Goal: Navigation & Orientation: Find specific page/section

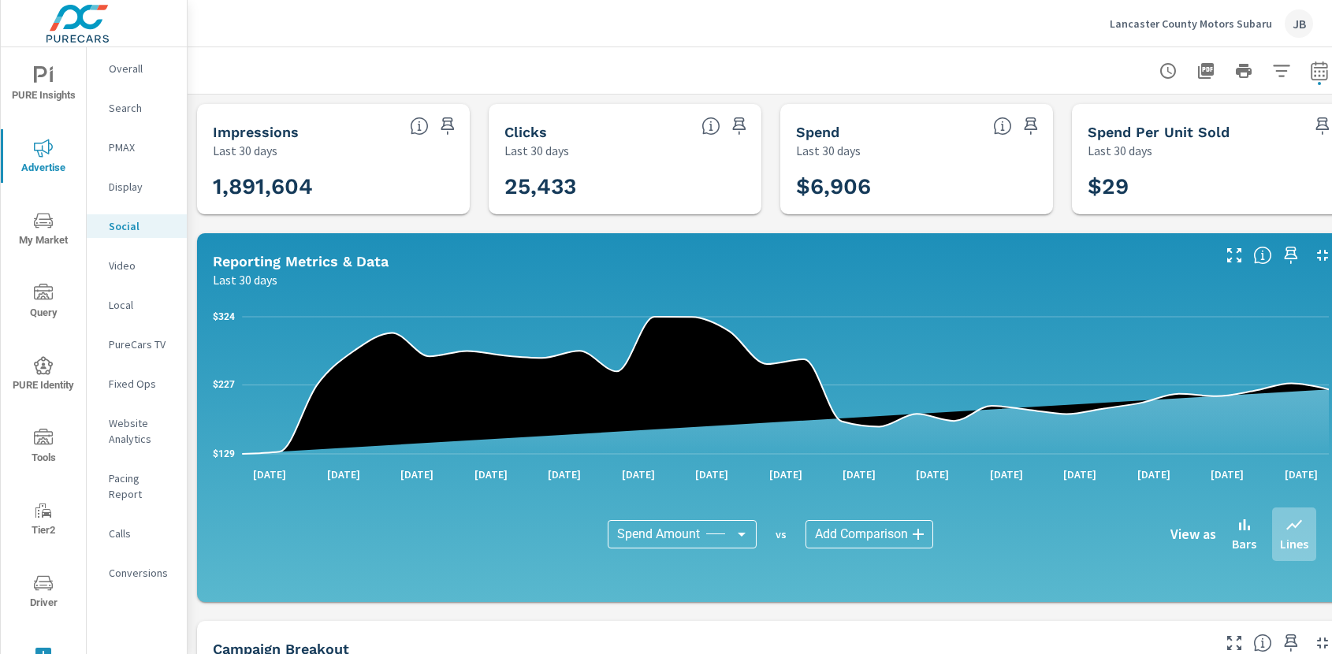
scroll to position [265, 0]
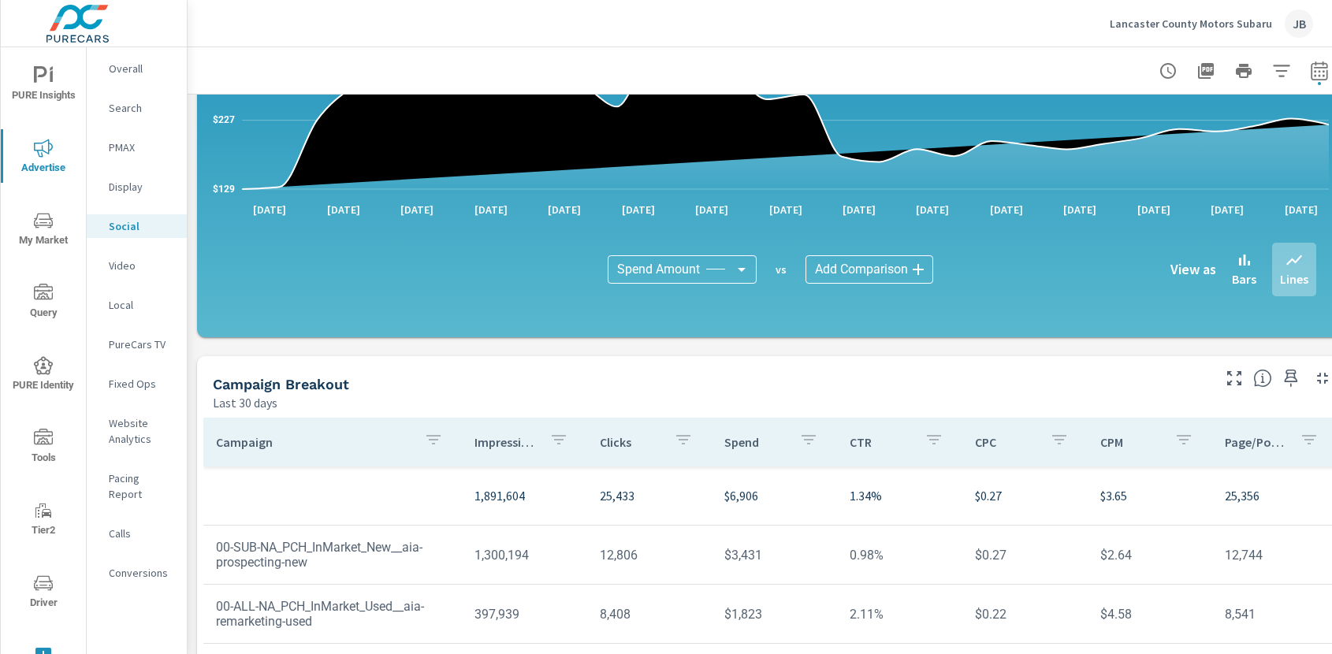
click at [1148, 20] on p "Lancaster County Motors Subaru" at bounding box center [1191, 24] width 162 height 14
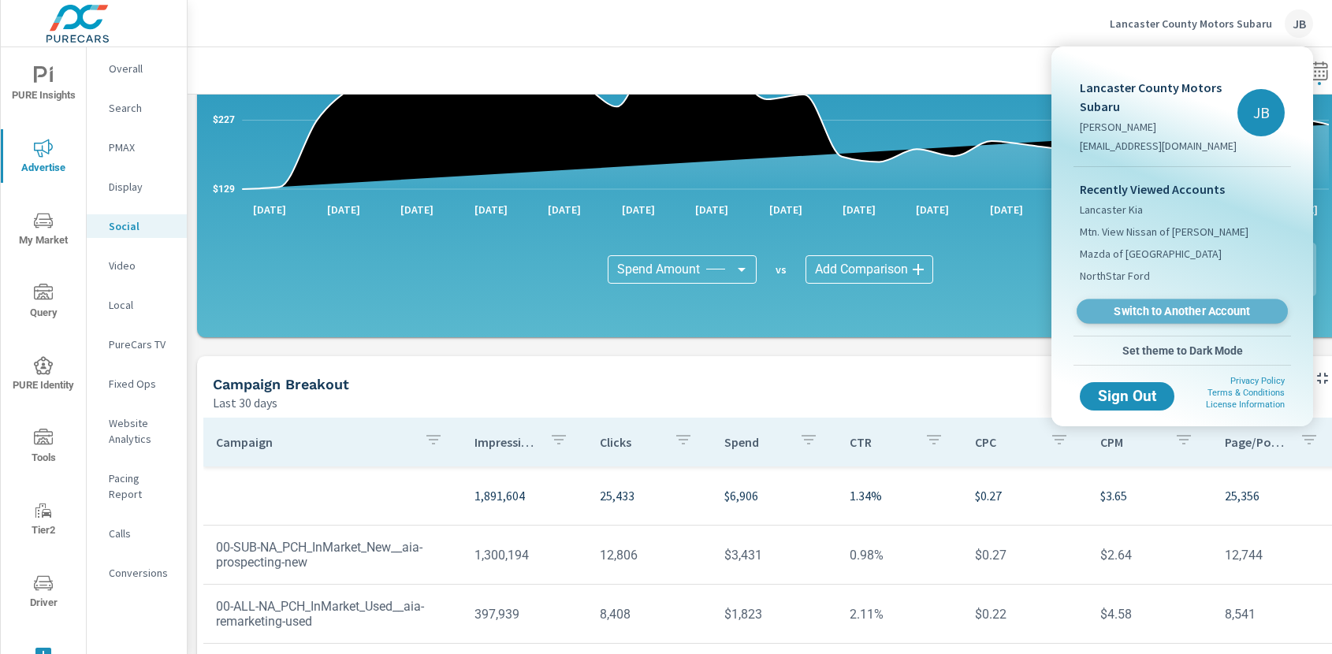
click at [1169, 307] on span "Switch to Another Account" at bounding box center [1182, 311] width 193 height 15
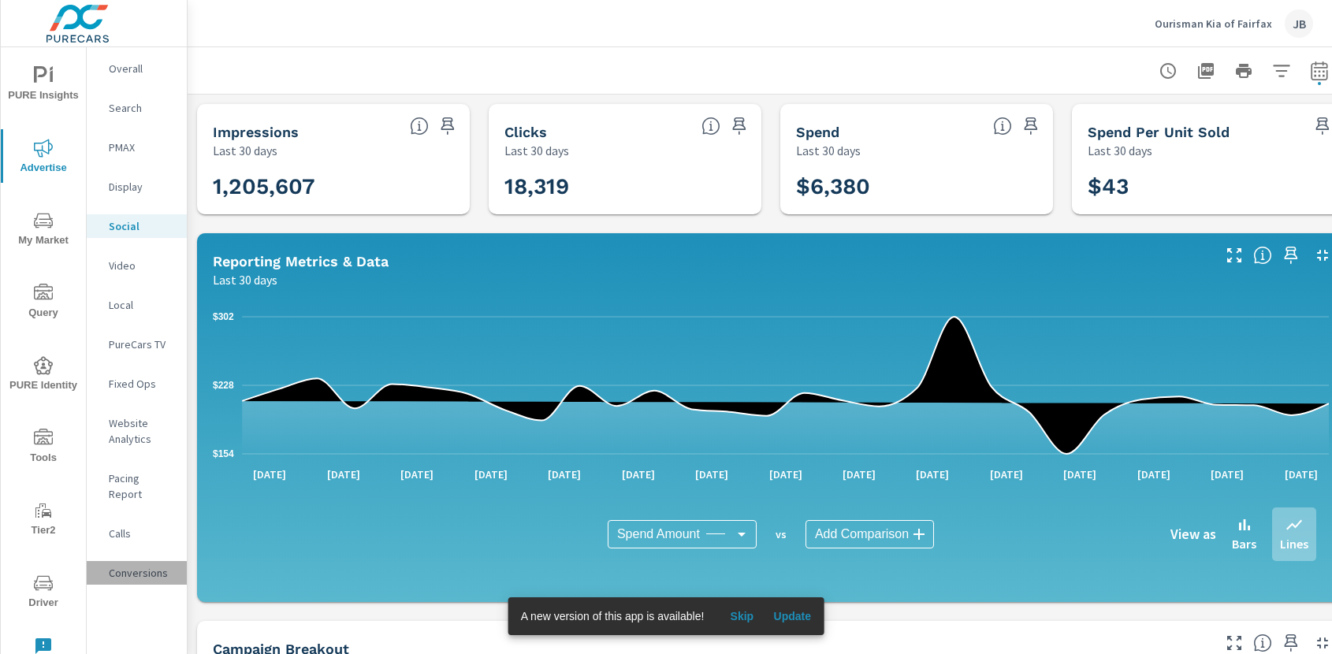
click at [143, 565] on p "Conversions" at bounding box center [141, 573] width 65 height 16
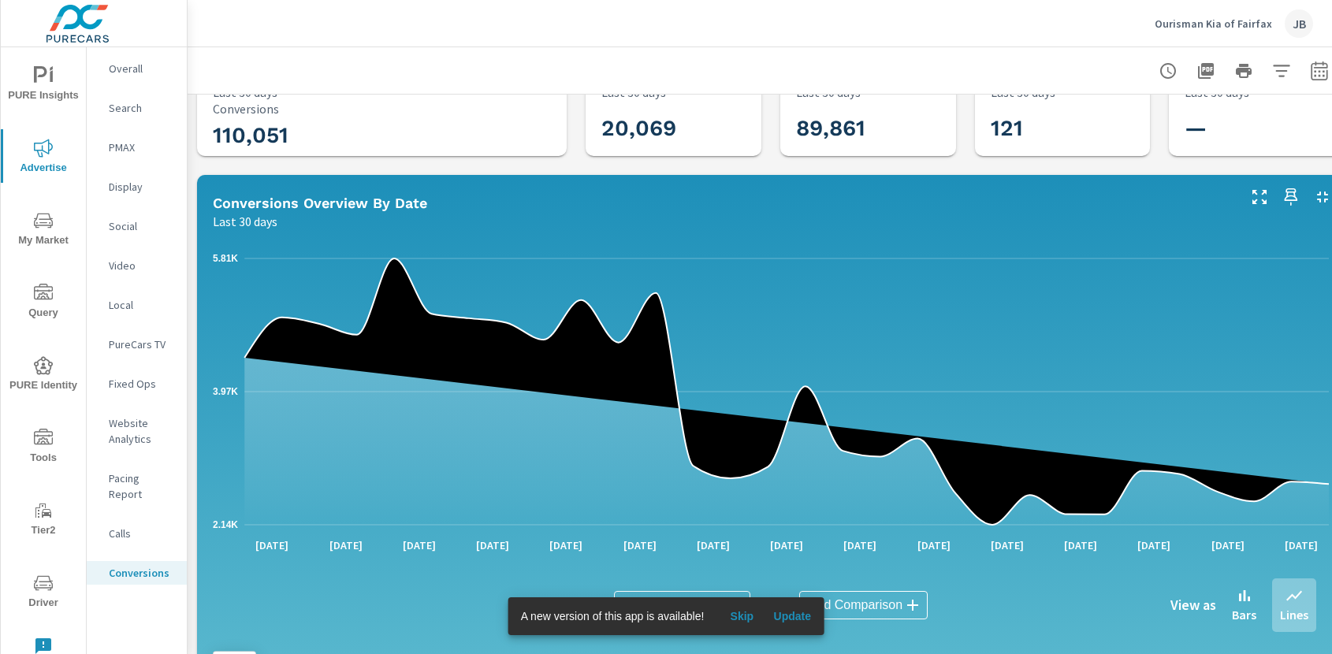
scroll to position [460, 0]
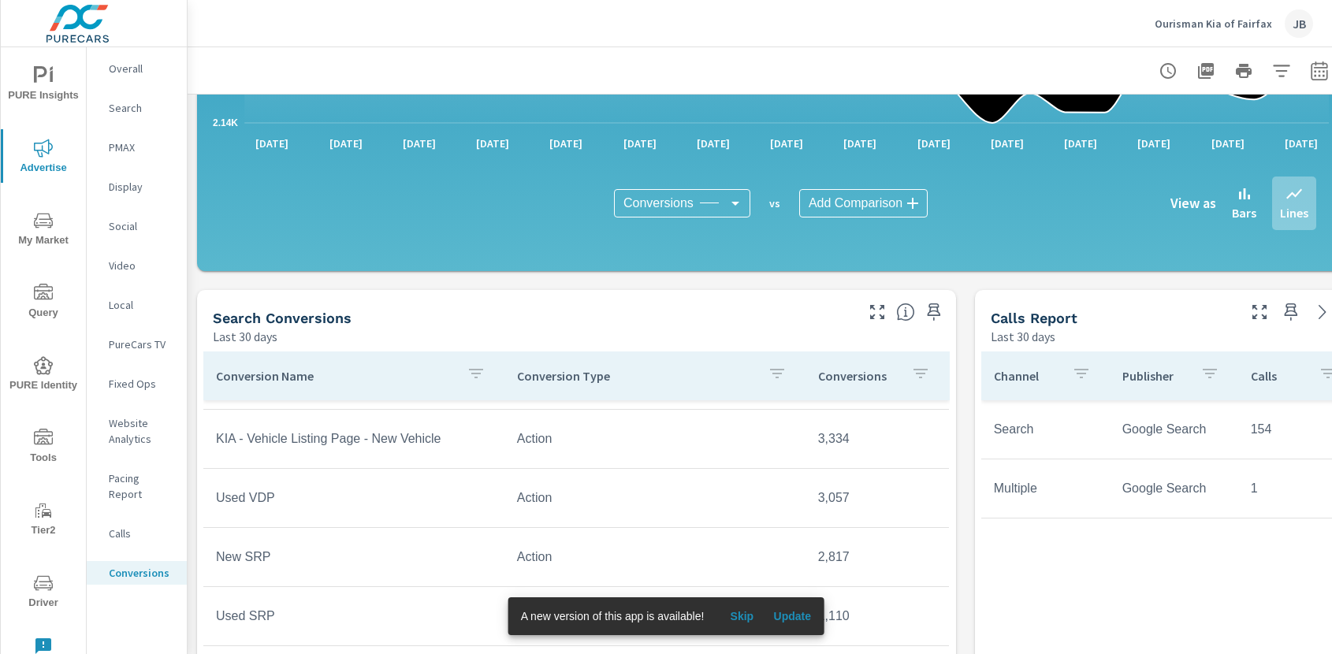
scroll to position [296, 0]
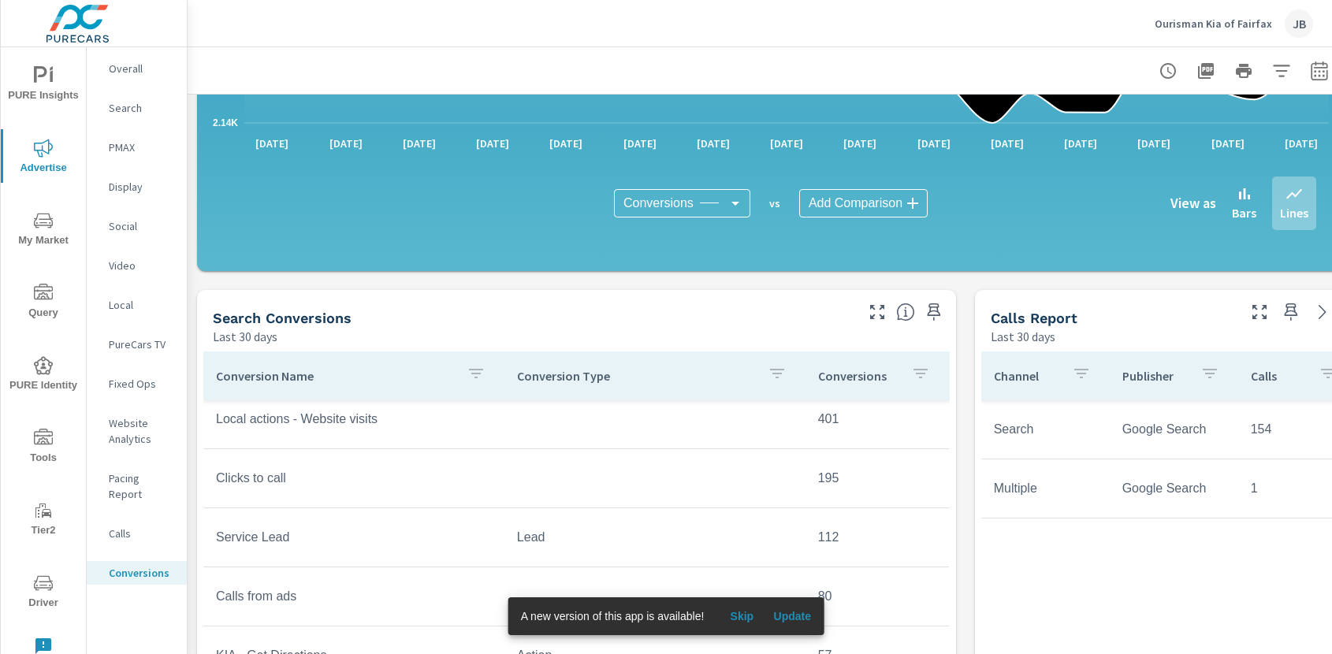
scroll to position [497, 0]
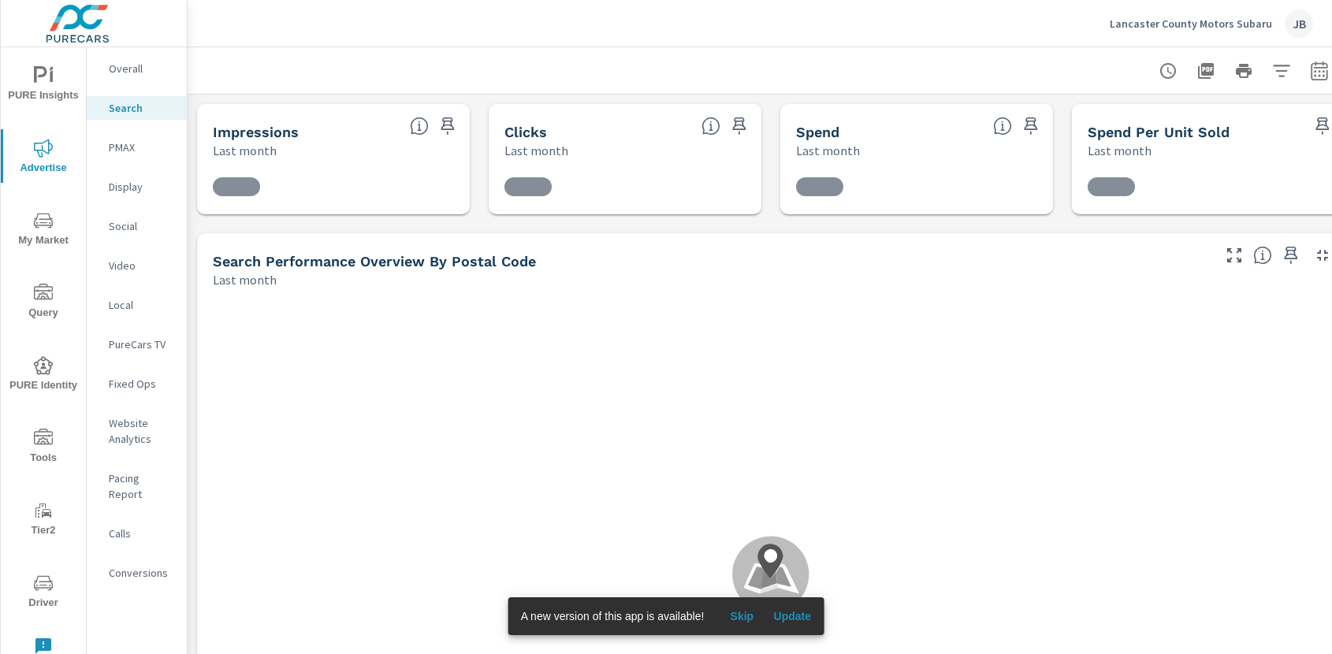
click at [1210, 15] on div "Lancaster County Motors Subaru JB" at bounding box center [1211, 23] width 203 height 28
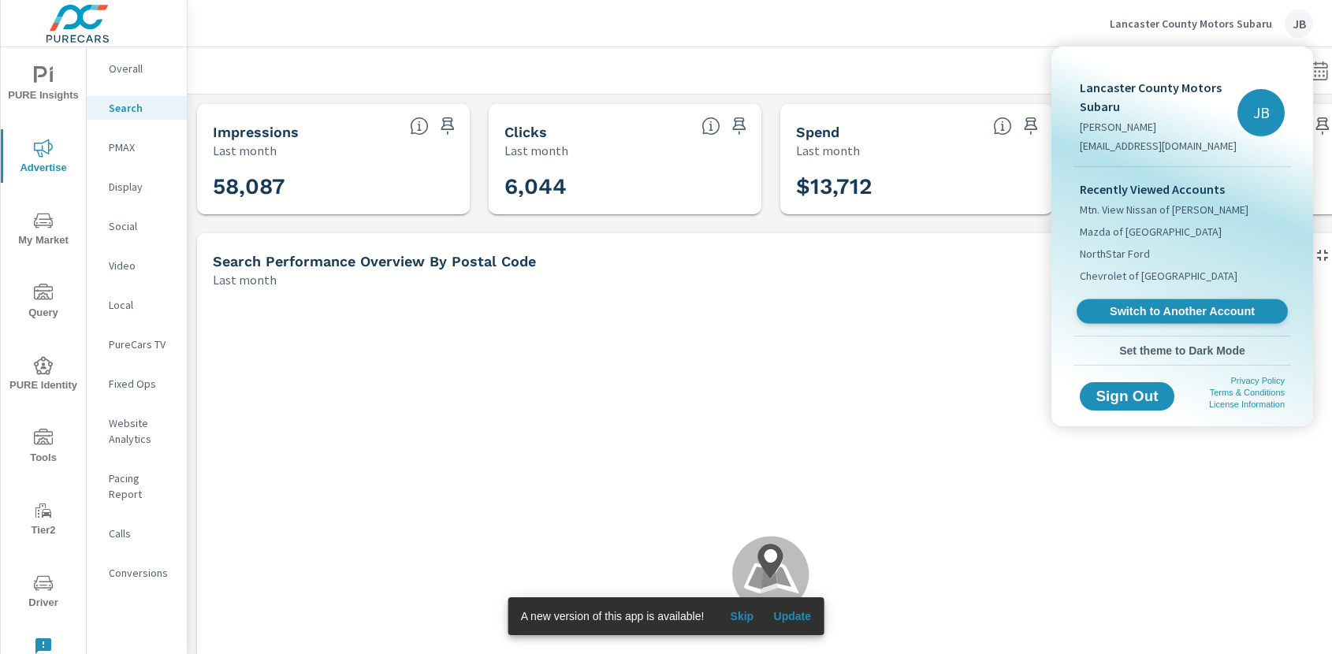
click at [1239, 315] on span "Switch to Another Account" at bounding box center [1182, 311] width 193 height 15
